Goal: Information Seeking & Learning: Check status

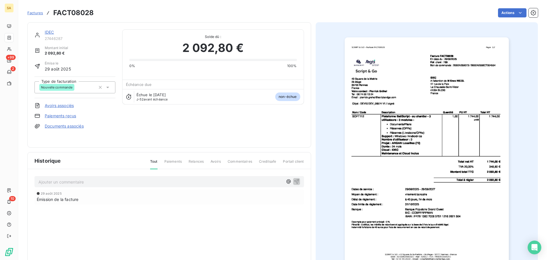
click at [35, 13] on span "Factures" at bounding box center [35, 13] width 16 height 5
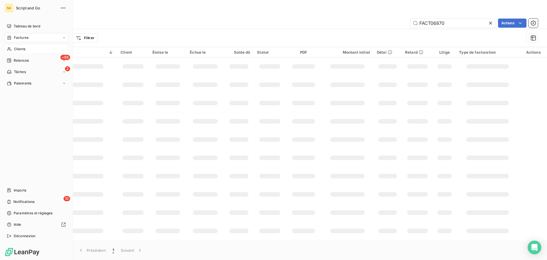
click at [11, 49] on icon at bounding box center [9, 49] width 5 height 5
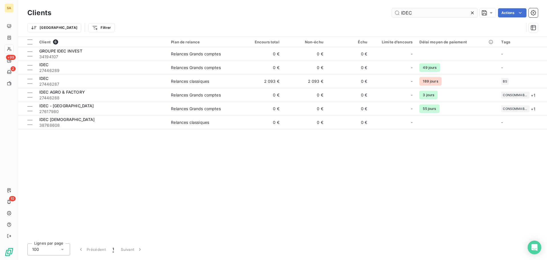
drag, startPoint x: 413, startPoint y: 15, endPoint x: 395, endPoint y: 16, distance: 17.4
click at [396, 14] on input "IDEC" at bounding box center [435, 12] width 86 height 9
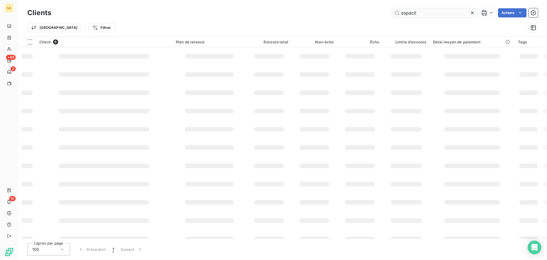
type input "espacil"
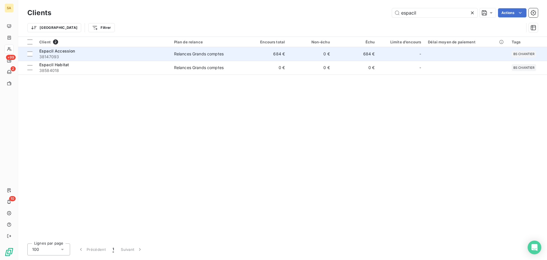
click at [87, 54] on span "38147093" at bounding box center [103, 57] width 128 height 6
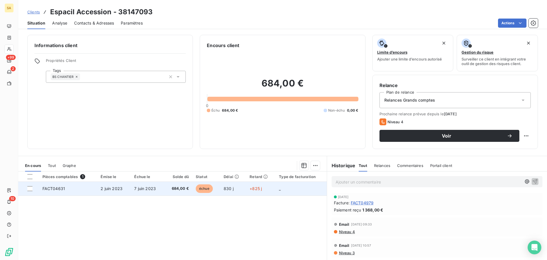
click at [73, 187] on td "FACT04631" at bounding box center [68, 189] width 58 height 14
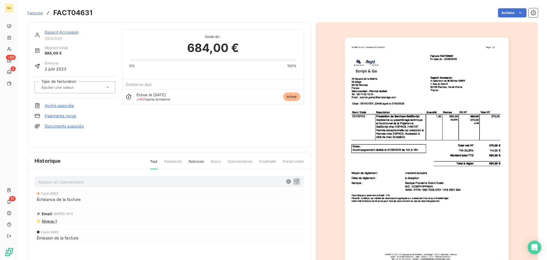
click at [64, 182] on p "Ajouter un commentaire ﻿" at bounding box center [160, 181] width 245 height 7
click at [422, 121] on img "button" at bounding box center [427, 153] width 164 height 232
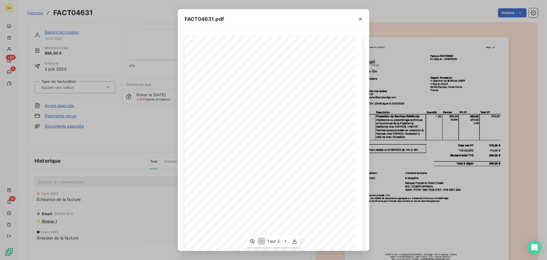
drag, startPoint x: 247, startPoint y: 104, endPoint x: 216, endPoint y: 105, distance: 31.4
click at [216, 105] on span "Objet : DEVIS DEV_03406 signé le [DATE]" at bounding box center [220, 104] width 49 height 3
click at [361, 19] on icon "button" at bounding box center [360, 19] width 3 height 3
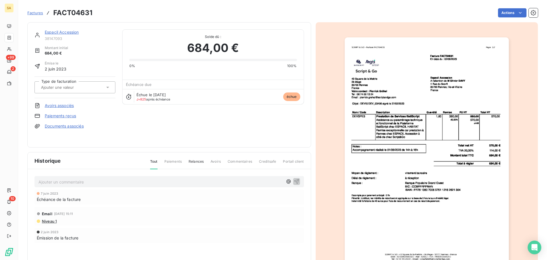
click at [389, 114] on img "button" at bounding box center [427, 153] width 164 height 232
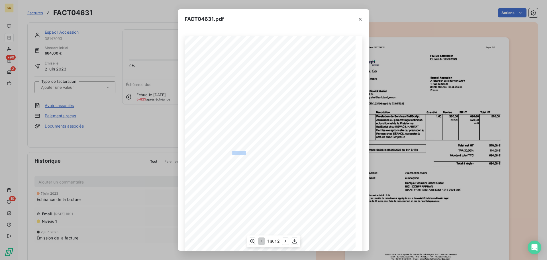
drag, startPoint x: 244, startPoint y: 152, endPoint x: 230, endPoint y: 152, distance: 14.0
click at [230, 152] on span "Accompagnement réalisé le [DATE] de 14h à 16h" at bounding box center [227, 152] width 62 height 3
drag, startPoint x: 360, startPoint y: 18, endPoint x: 348, endPoint y: 25, distance: 13.8
click at [360, 18] on icon "button" at bounding box center [360, 19] width 3 height 3
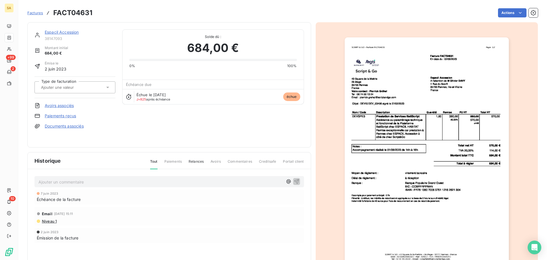
click at [68, 31] on link "Espacil Accession" at bounding box center [62, 32] width 34 height 5
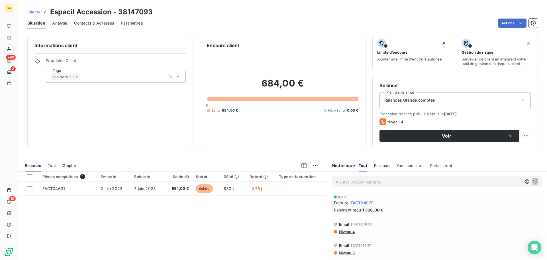
click at [52, 170] on div "Tout" at bounding box center [52, 165] width 8 height 12
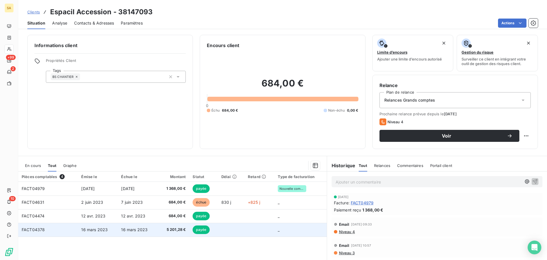
click at [59, 230] on td "FACT04378" at bounding box center [48, 230] width 60 height 14
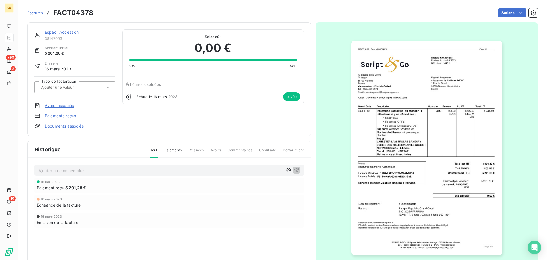
click at [57, 30] on link "Espacil Accession" at bounding box center [62, 32] width 34 height 5
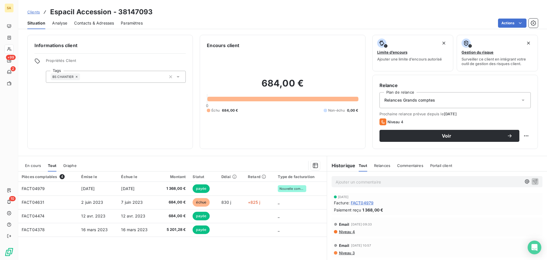
click at [36, 161] on div "En cours" at bounding box center [33, 165] width 16 height 12
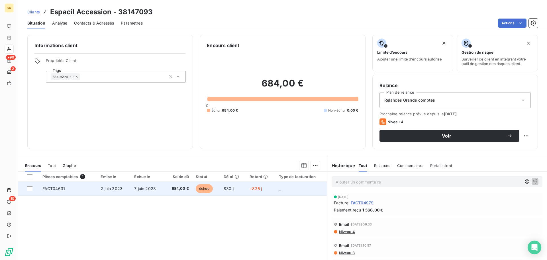
click at [69, 188] on td "FACT04631" at bounding box center [68, 189] width 58 height 14
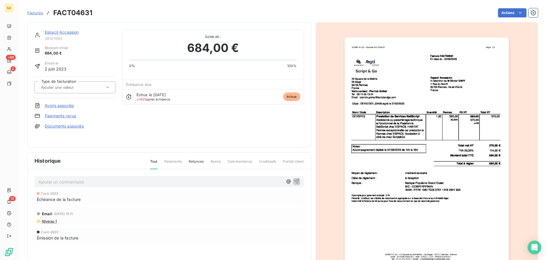
click at [116, 179] on p "Ajouter un commentaire ﻿" at bounding box center [160, 181] width 245 height 7
click at [125, 181] on p "j ai appele le client au 02 99" at bounding box center [160, 181] width 245 height 7
click at [141, 181] on span "j ai appele le client au [PHONE_NUMBER] pour joindre [PERSON_NAME]" at bounding box center [106, 181] width 137 height 5
click at [192, 182] on p "j ai appele le client au [PHONE_NUMBER] pour joindre [PERSON_NAME]" at bounding box center [160, 181] width 245 height 7
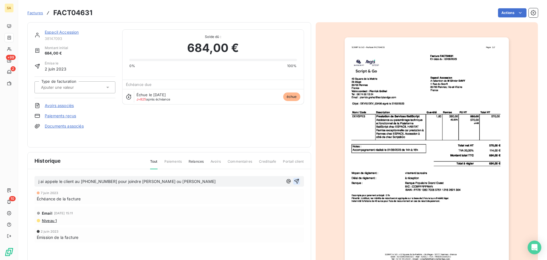
click at [295, 179] on icon "button" at bounding box center [297, 181] width 6 height 6
